Goal: Find specific page/section: Find specific page/section

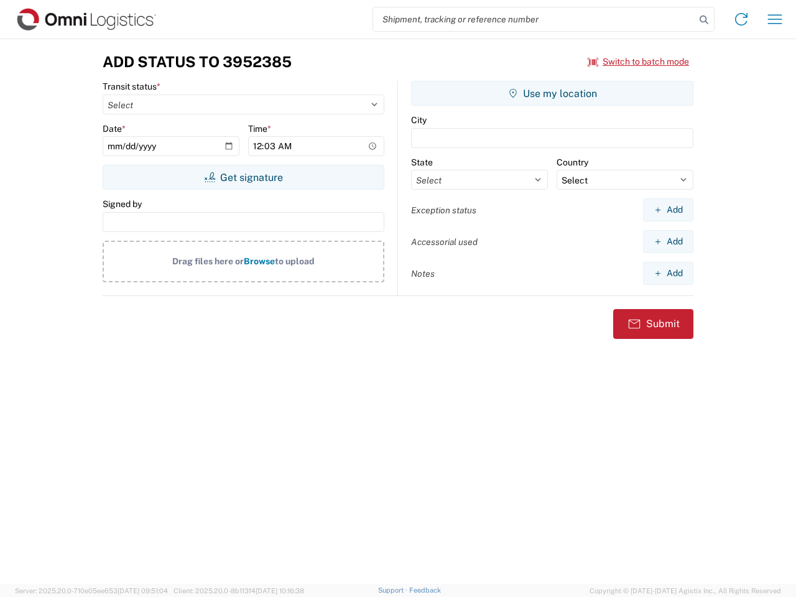
click at [534, 19] on input "search" at bounding box center [534, 19] width 322 height 24
click at [704, 20] on icon at bounding box center [703, 19] width 17 height 17
click at [741, 19] on icon at bounding box center [741, 19] width 20 height 20
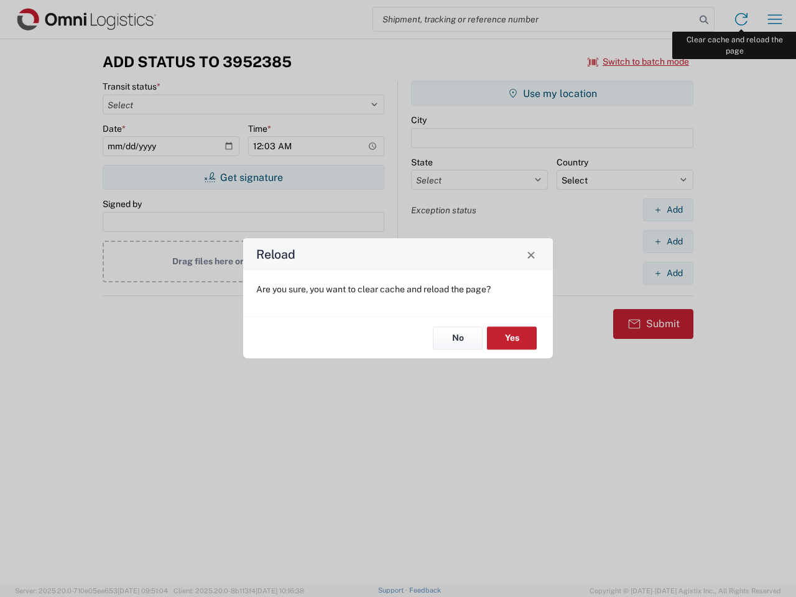
click at [774, 19] on div "Reload Are you sure, you want to clear cache and reload the page? No Yes" at bounding box center [398, 298] width 796 height 597
click at [638, 62] on div "Reload Are you sure, you want to clear cache and reload the page? No Yes" at bounding box center [398, 298] width 796 height 597
click at [243, 177] on div "Reload Are you sure, you want to clear cache and reload the page? No Yes" at bounding box center [398, 298] width 796 height 597
click at [552, 93] on div "Reload Are you sure, you want to clear cache and reload the page? No Yes" at bounding box center [398, 298] width 796 height 597
click at [668, 209] on div "Reload Are you sure, you want to clear cache and reload the page? No Yes" at bounding box center [398, 298] width 796 height 597
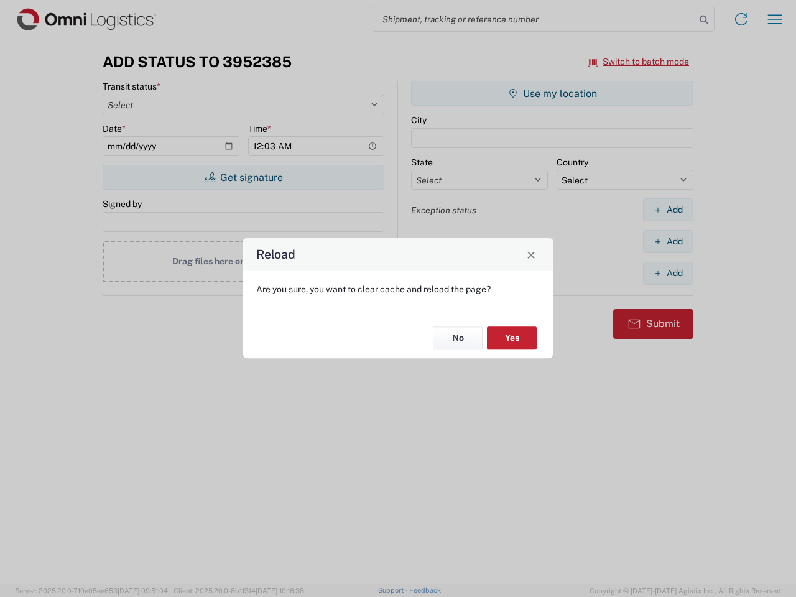
click at [668, 241] on div "Reload Are you sure, you want to clear cache and reload the page? No Yes" at bounding box center [398, 298] width 796 height 597
click at [668, 273] on div "Reload Are you sure, you want to clear cache and reload the page? No Yes" at bounding box center [398, 298] width 796 height 597
